Goal: Check status: Check status

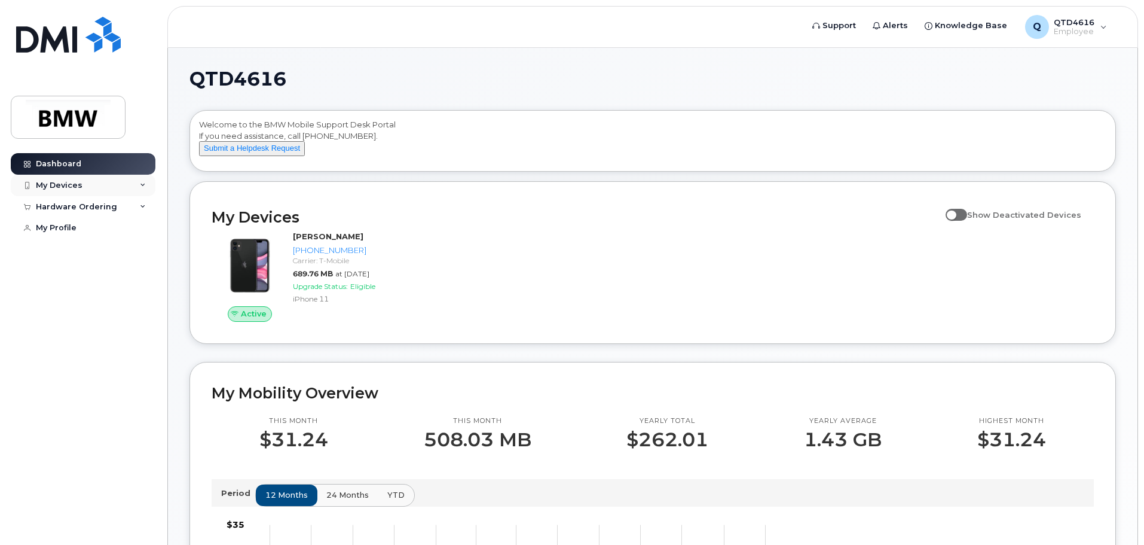
click at [117, 179] on div "My Devices" at bounding box center [83, 186] width 145 height 22
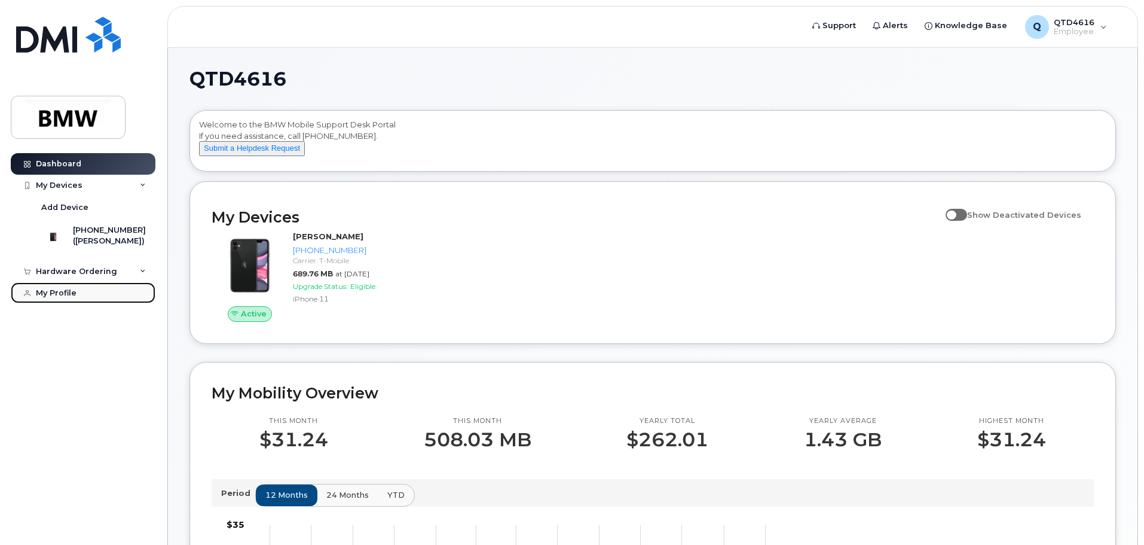
click at [83, 300] on link "My Profile" at bounding box center [83, 293] width 145 height 22
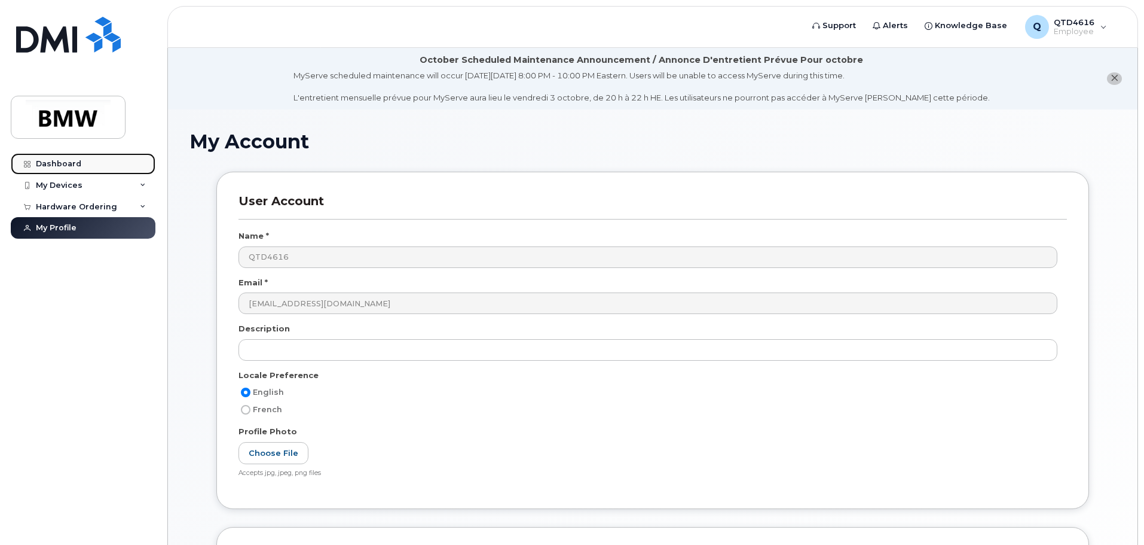
click at [106, 170] on link "Dashboard" at bounding box center [83, 164] width 145 height 22
click at [80, 188] on div "My Devices" at bounding box center [59, 186] width 47 height 10
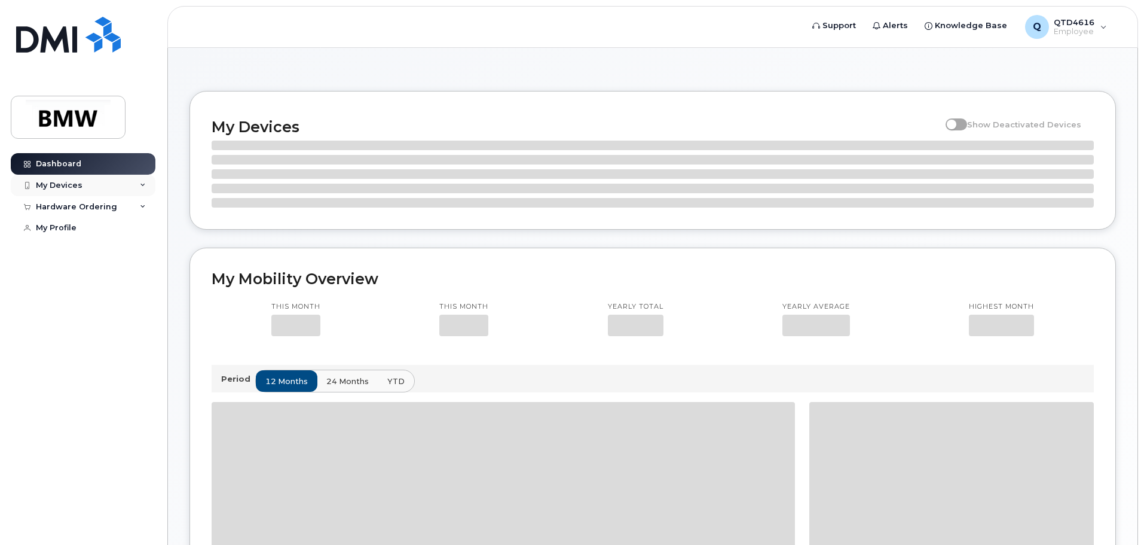
click at [88, 175] on div "My Devices" at bounding box center [83, 186] width 145 height 22
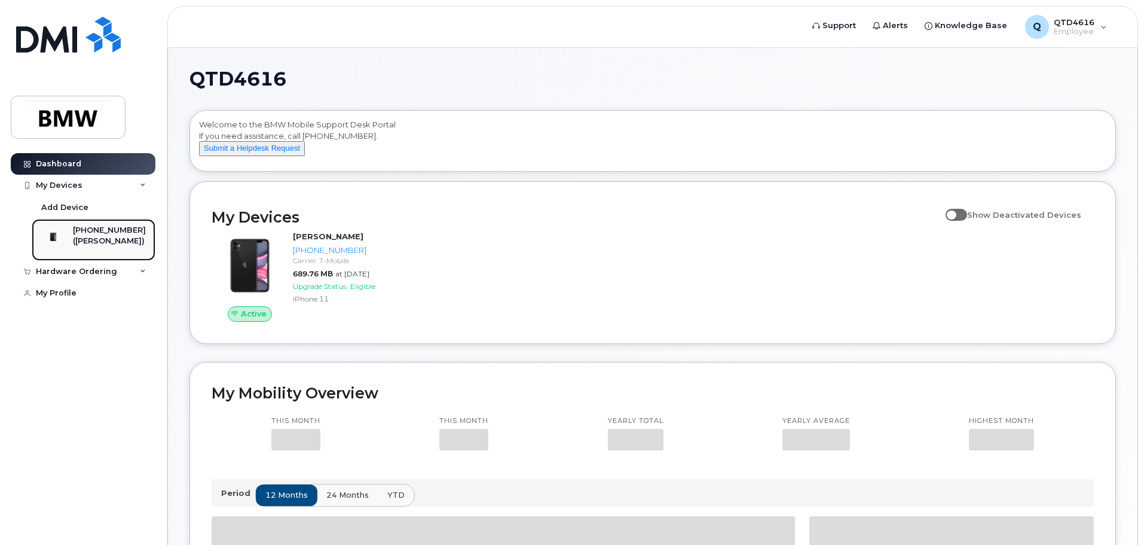
click at [93, 234] on div "[PHONE_NUMBER]" at bounding box center [109, 230] width 73 height 11
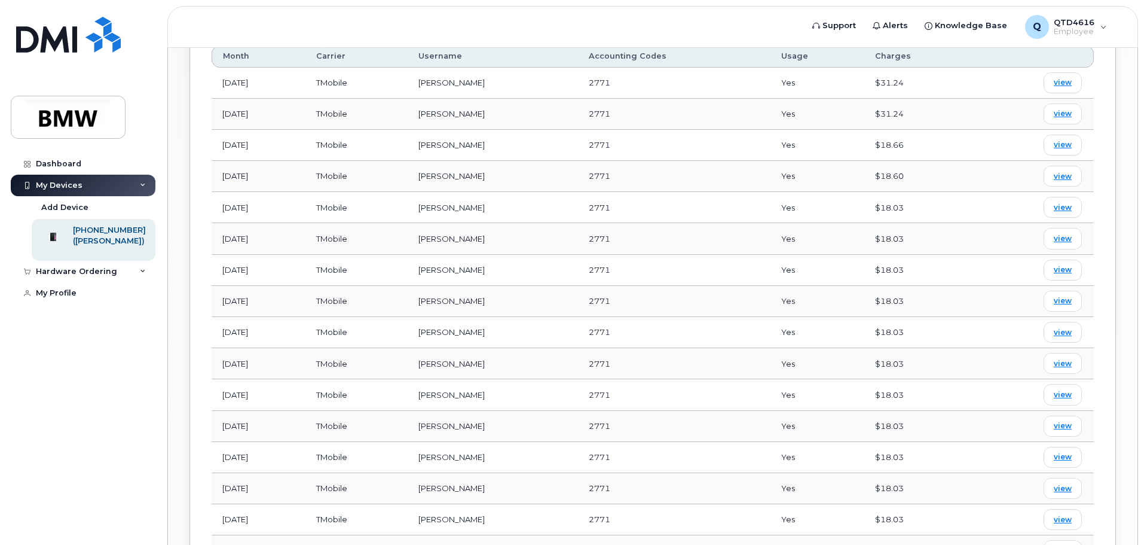
scroll to position [491, 0]
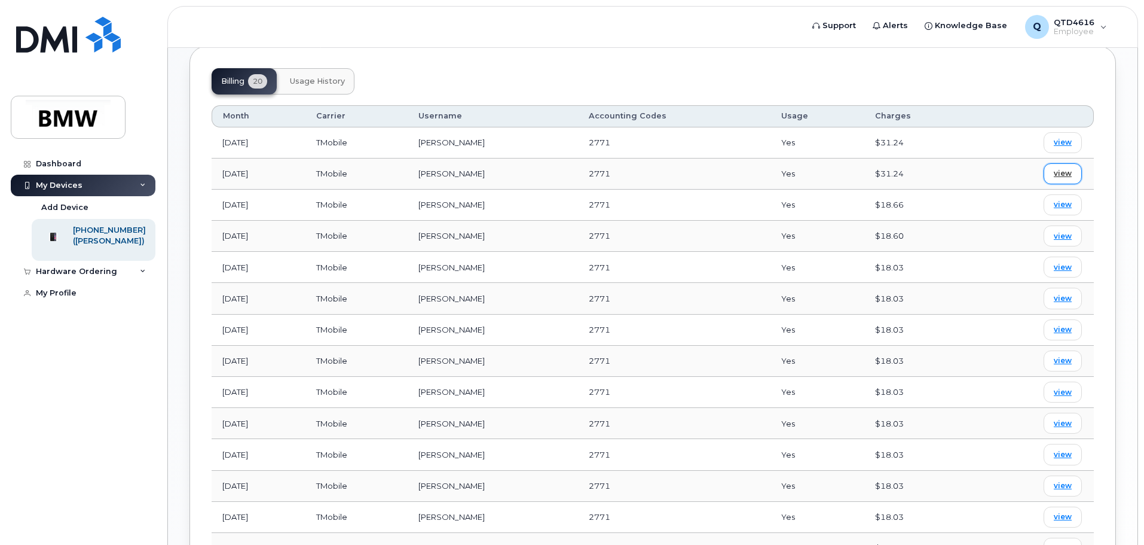
click at [1055, 174] on span "view" at bounding box center [1063, 173] width 18 height 11
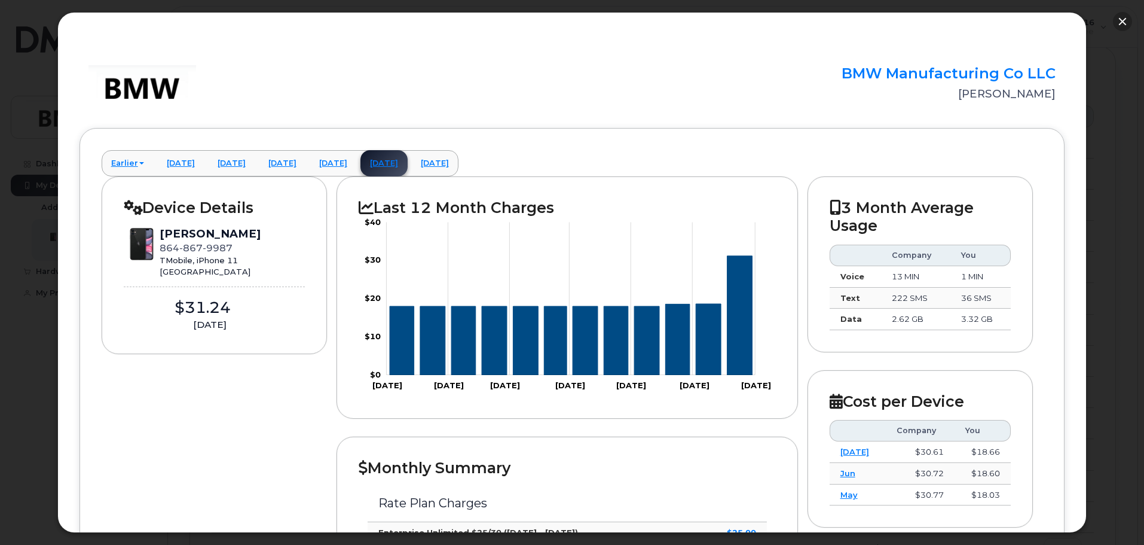
click at [1129, 18] on button "button" at bounding box center [1122, 21] width 19 height 19
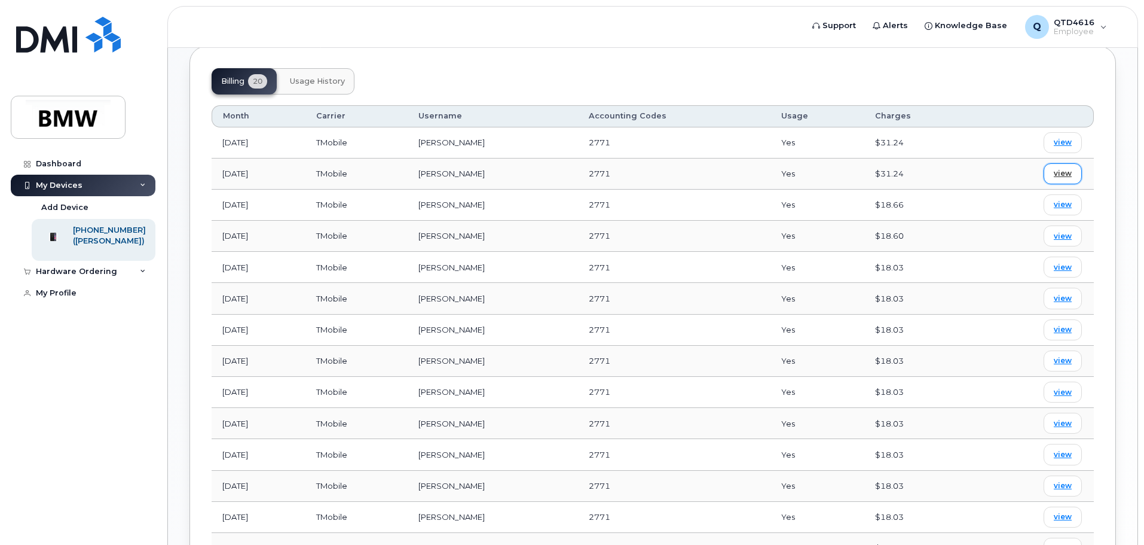
click at [1066, 179] on span "view" at bounding box center [1063, 173] width 18 height 11
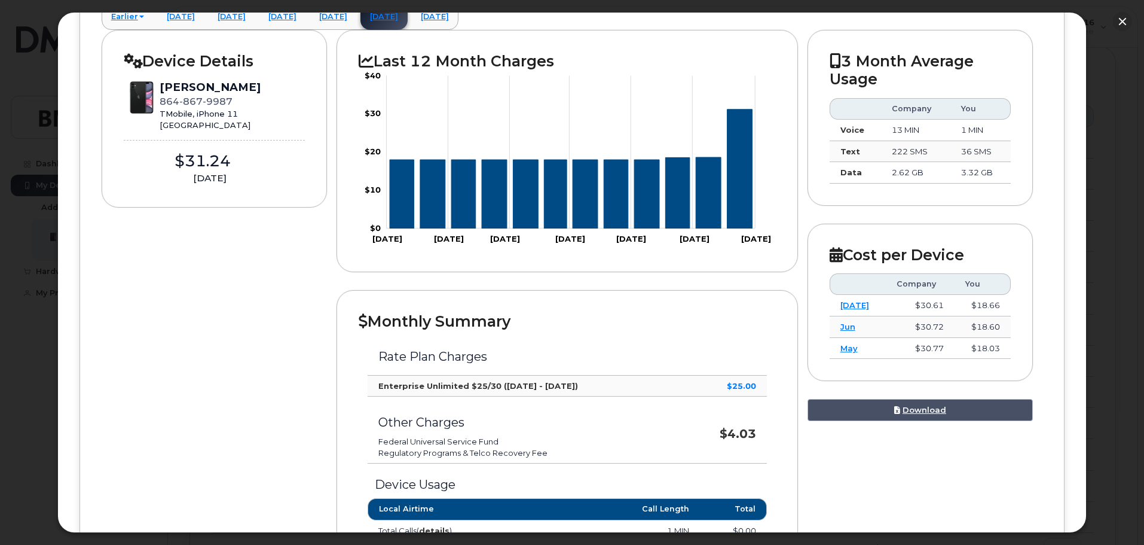
scroll to position [0, 0]
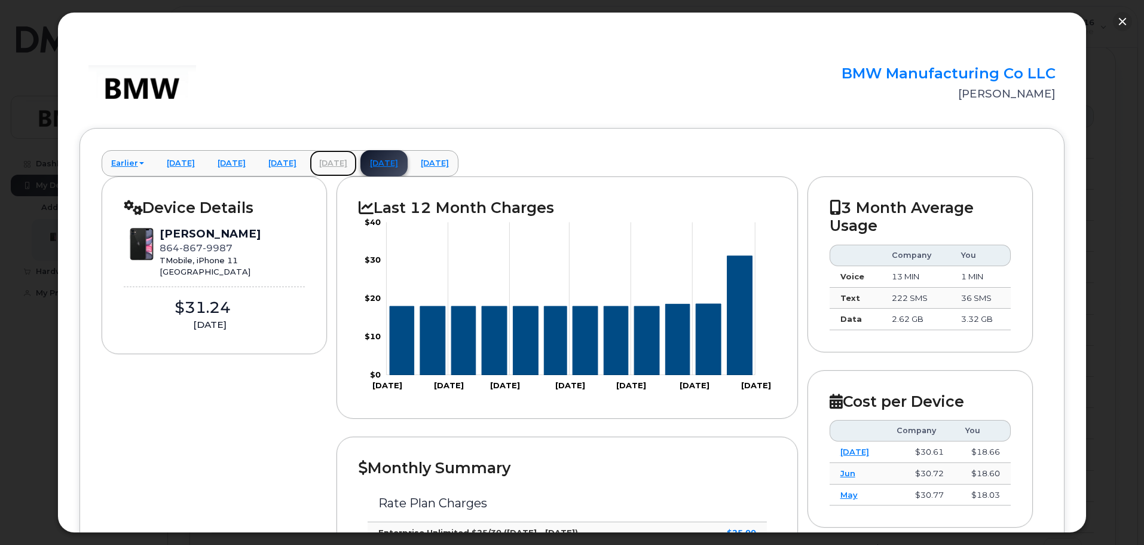
click at [355, 161] on link "July 2025" at bounding box center [333, 163] width 47 height 26
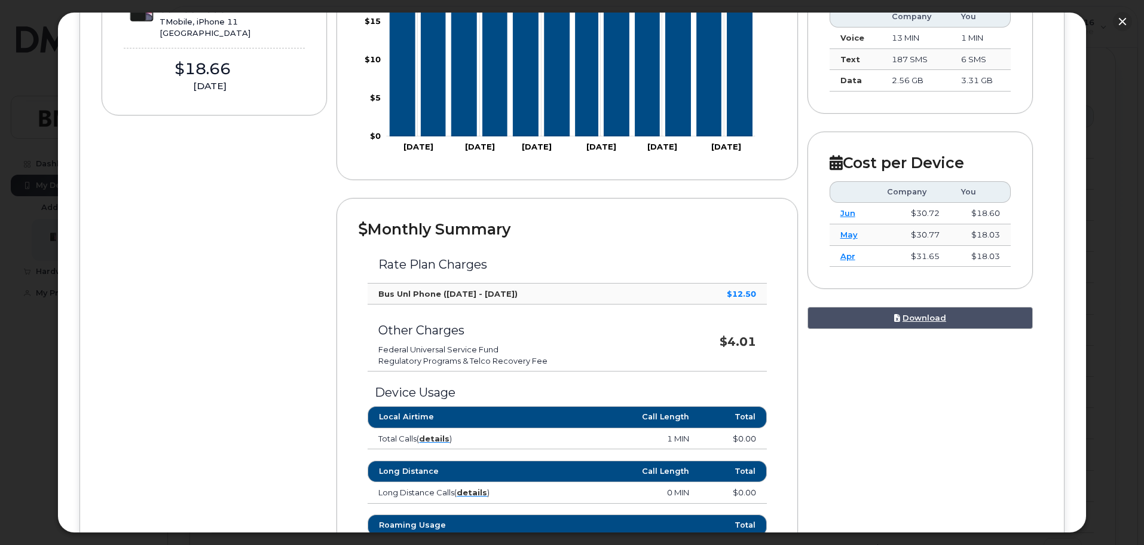
scroll to position [239, 0]
